Goal: Task Accomplishment & Management: Complete application form

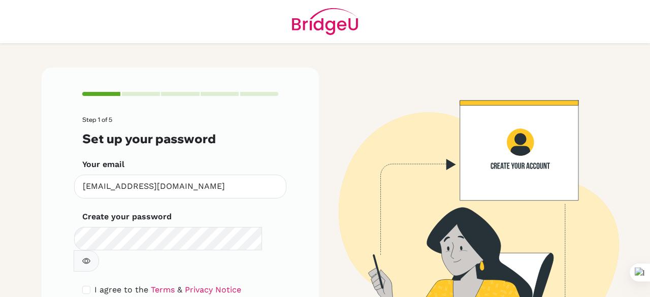
click at [54, 245] on div "Step 1 of 5 Set up your password Your email [EMAIL_ADDRESS][DOMAIN_NAME] Invali…" at bounding box center [180, 218] width 277 height 301
click at [196, 251] on form "Step 1 of 5 Set up your password Your email [EMAIL_ADDRESS][DOMAIN_NAME] Invali…" at bounding box center [180, 230] width 196 height 228
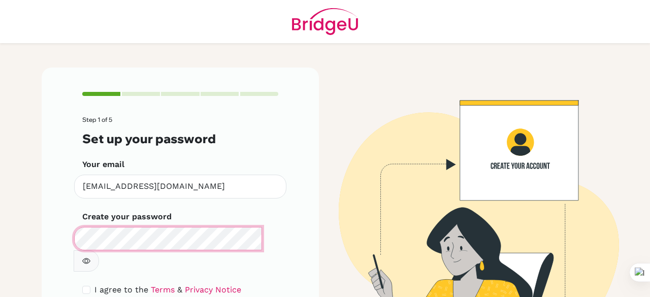
scroll to position [56, 0]
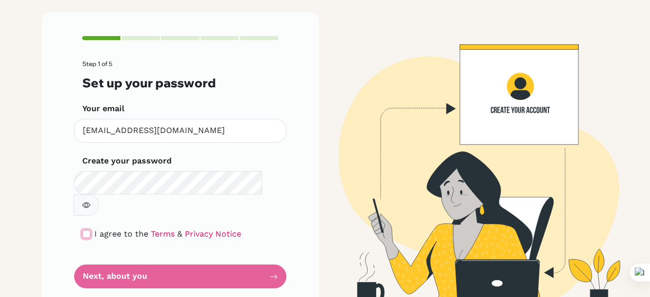
click at [82, 230] on input "checkbox" at bounding box center [86, 234] width 8 height 8
checkbox input "true"
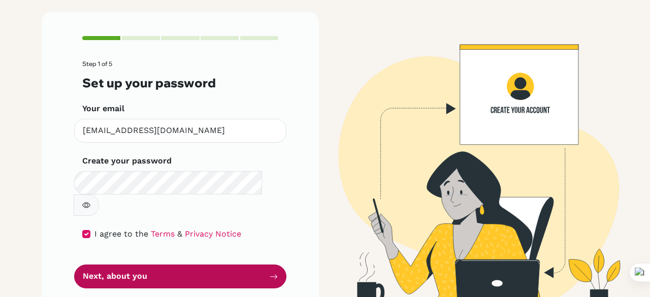
click at [118, 265] on button "Next, about you" at bounding box center [180, 277] width 212 height 24
click at [131, 265] on button "Next, about you" at bounding box center [180, 277] width 212 height 24
